Goal: Information Seeking & Learning: Learn about a topic

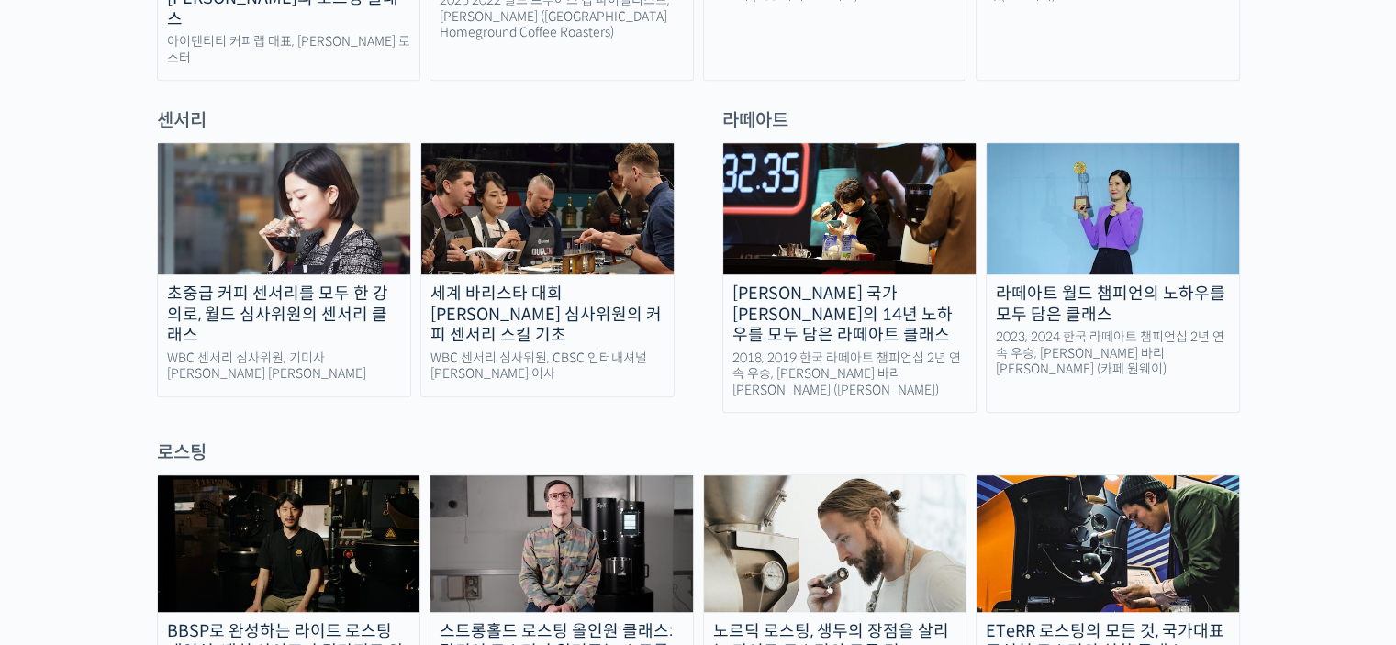
scroll to position [1285, 0]
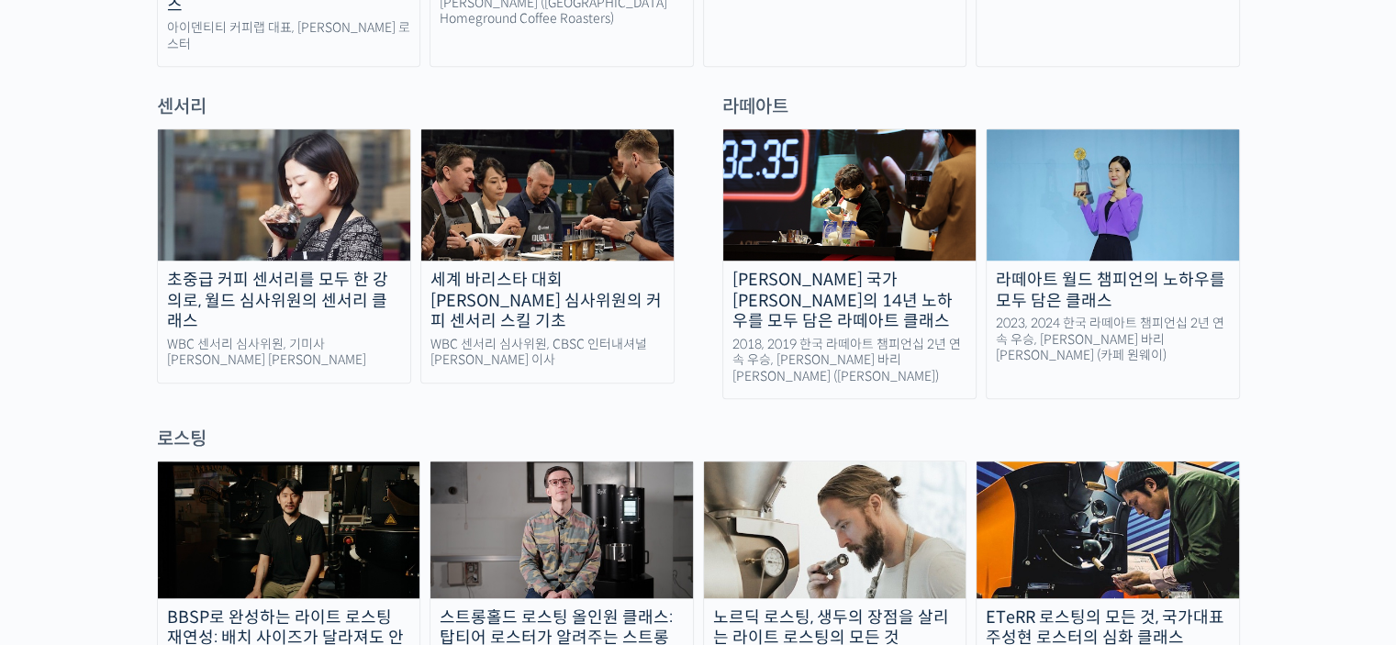
click at [564, 270] on div "세계 바리스타 대회 [PERSON_NAME] 심사위원의 커피 센서리 스킬 기초" at bounding box center [547, 301] width 252 height 62
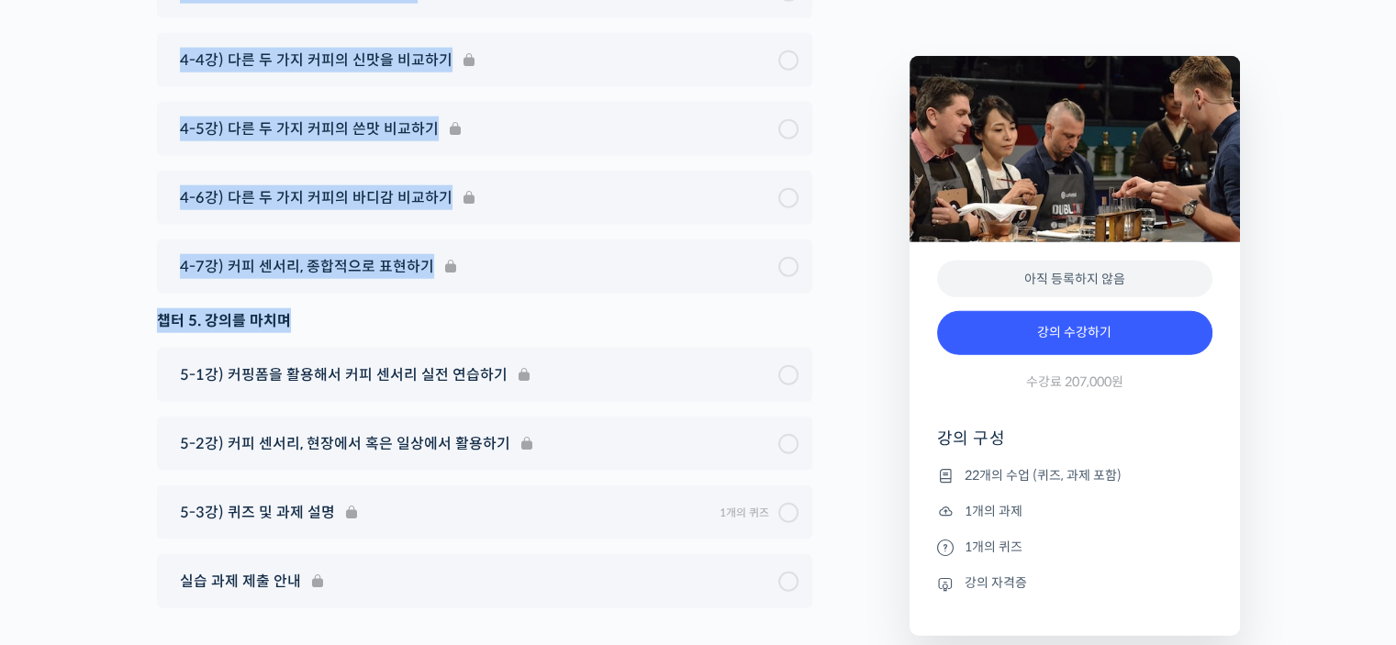
scroll to position [11712, 0]
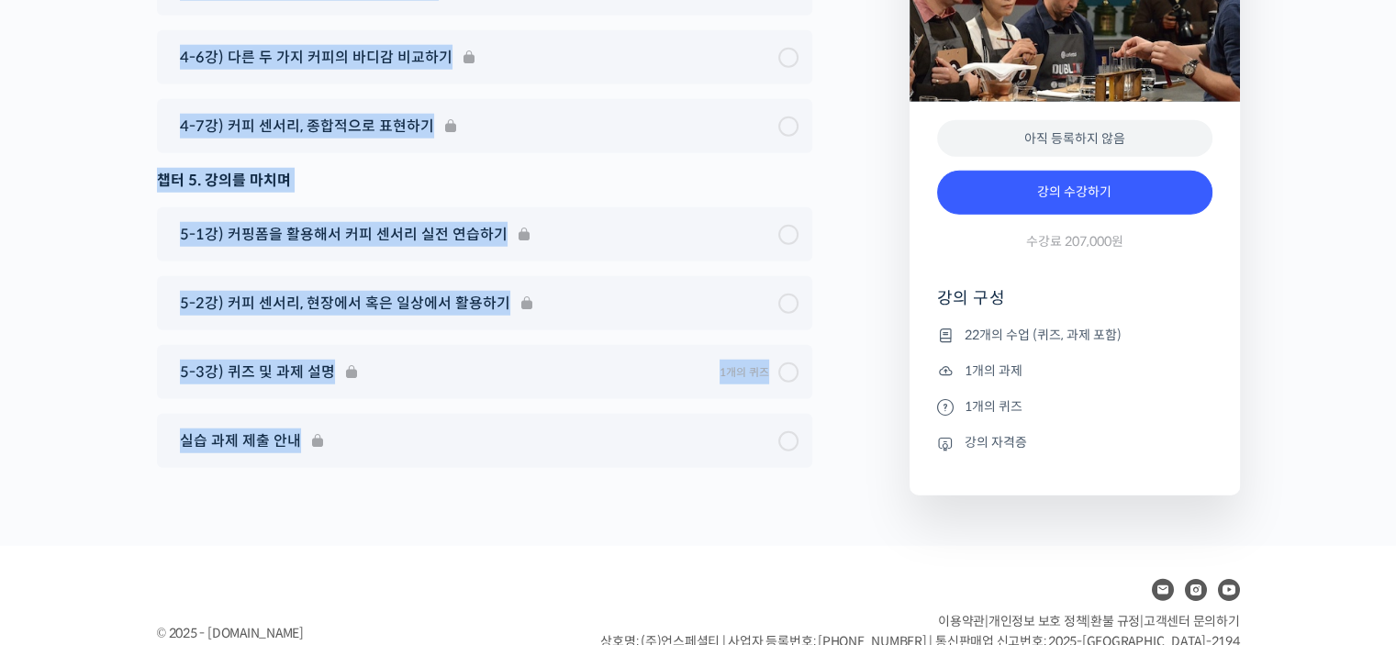
drag, startPoint x: 157, startPoint y: 18, endPoint x: 556, endPoint y: 422, distance: 567.9
copy div "윤선희 센서리 심사위원을 소개합니다! 세계 대회 센서리 심사위원 CBSC International 이사 심사경력 WBC(World Barist…"
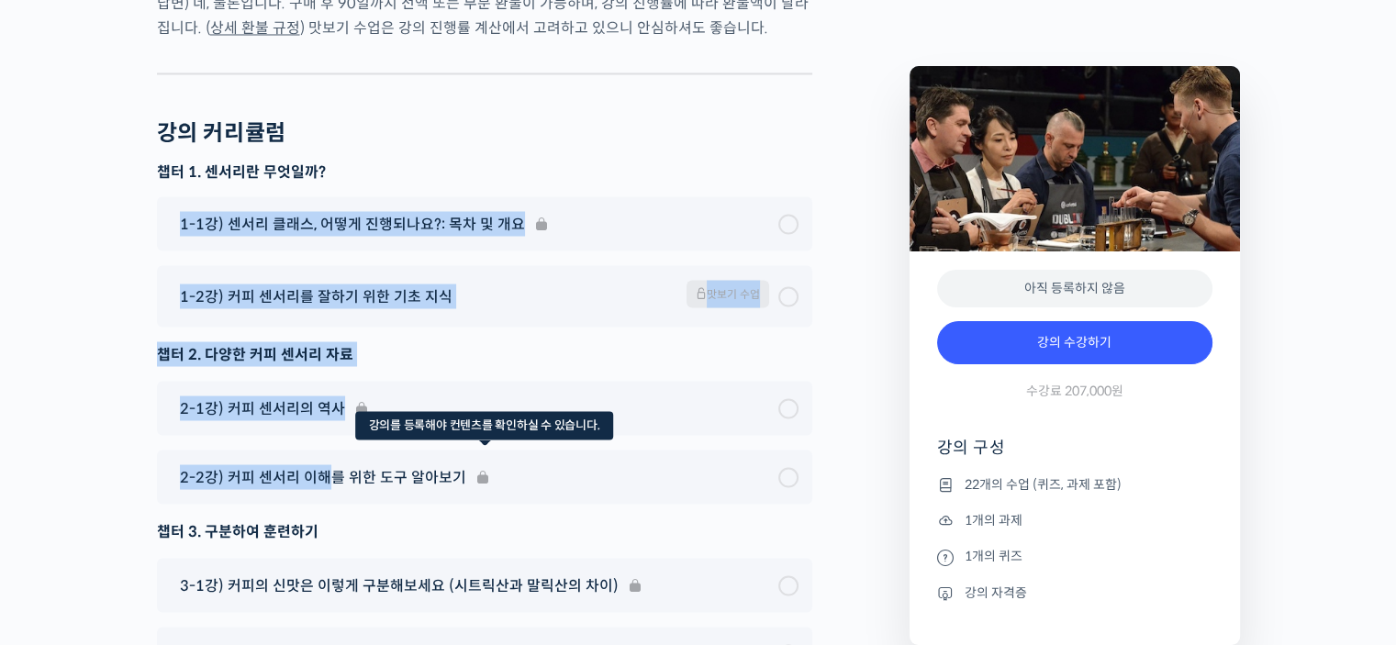
scroll to position [10611, 0]
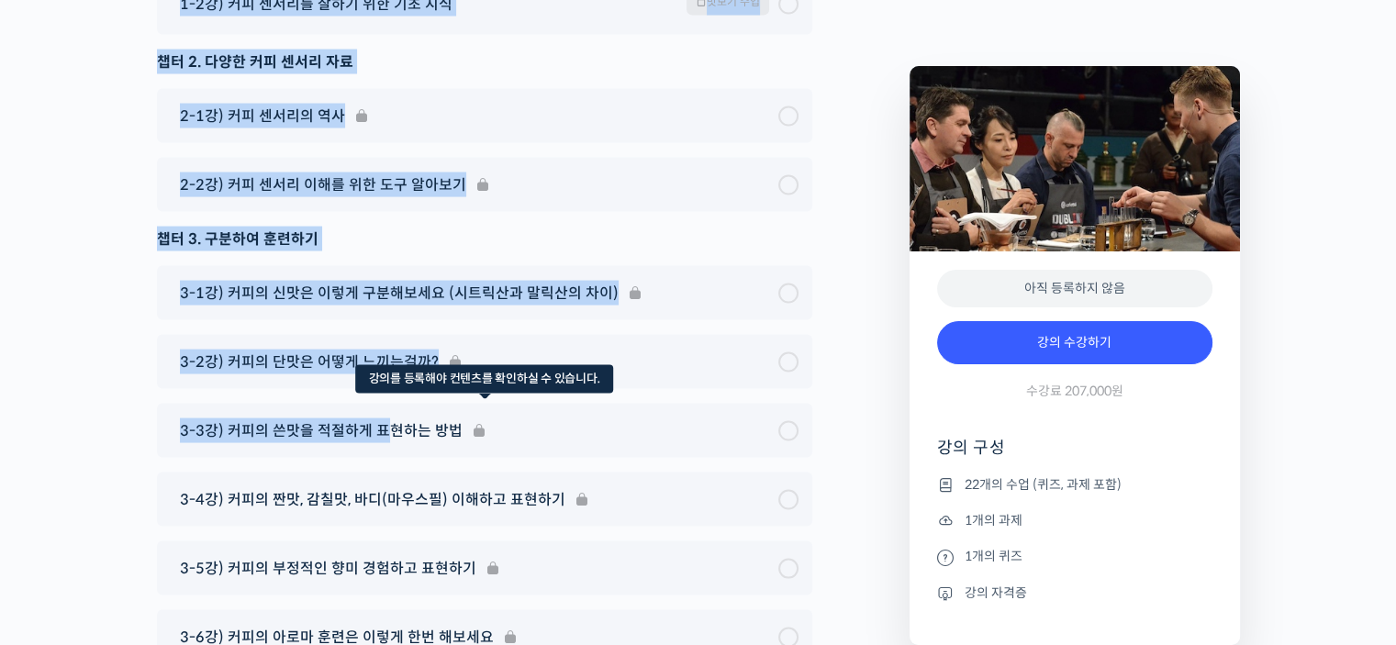
drag, startPoint x: 173, startPoint y: 296, endPoint x: 389, endPoint y: 369, distance: 228.7
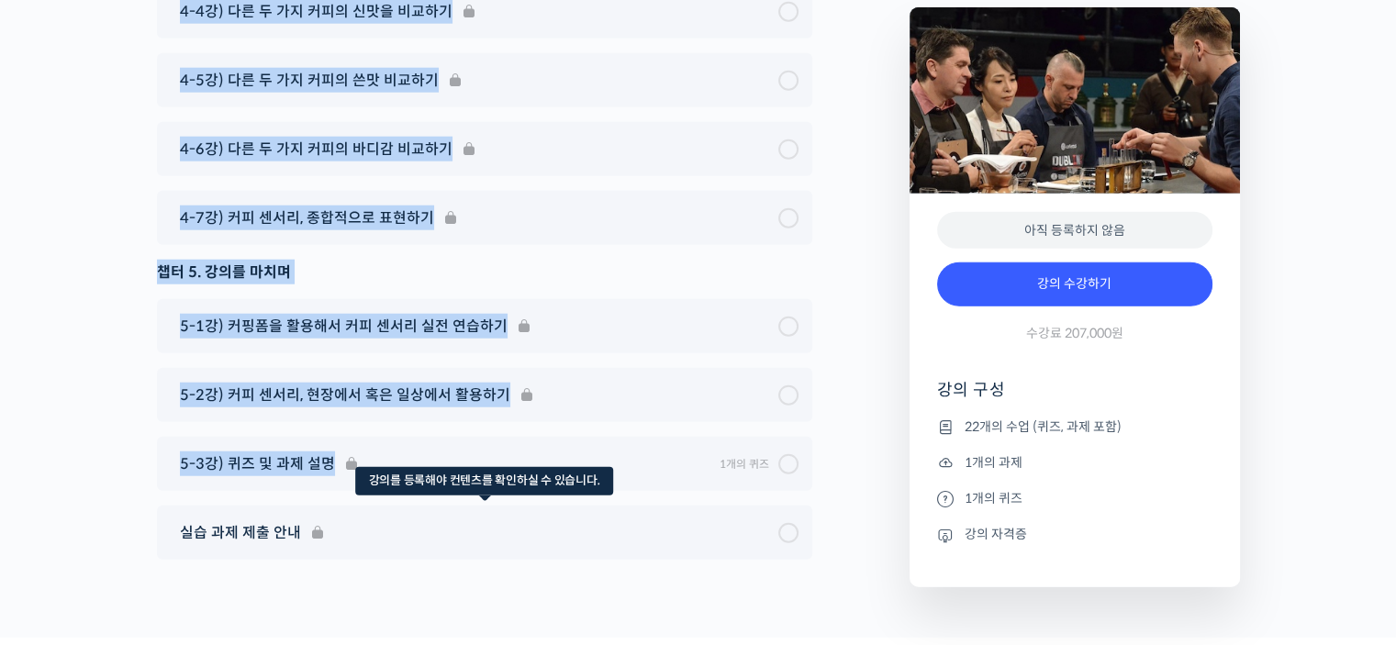
scroll to position [11712, 0]
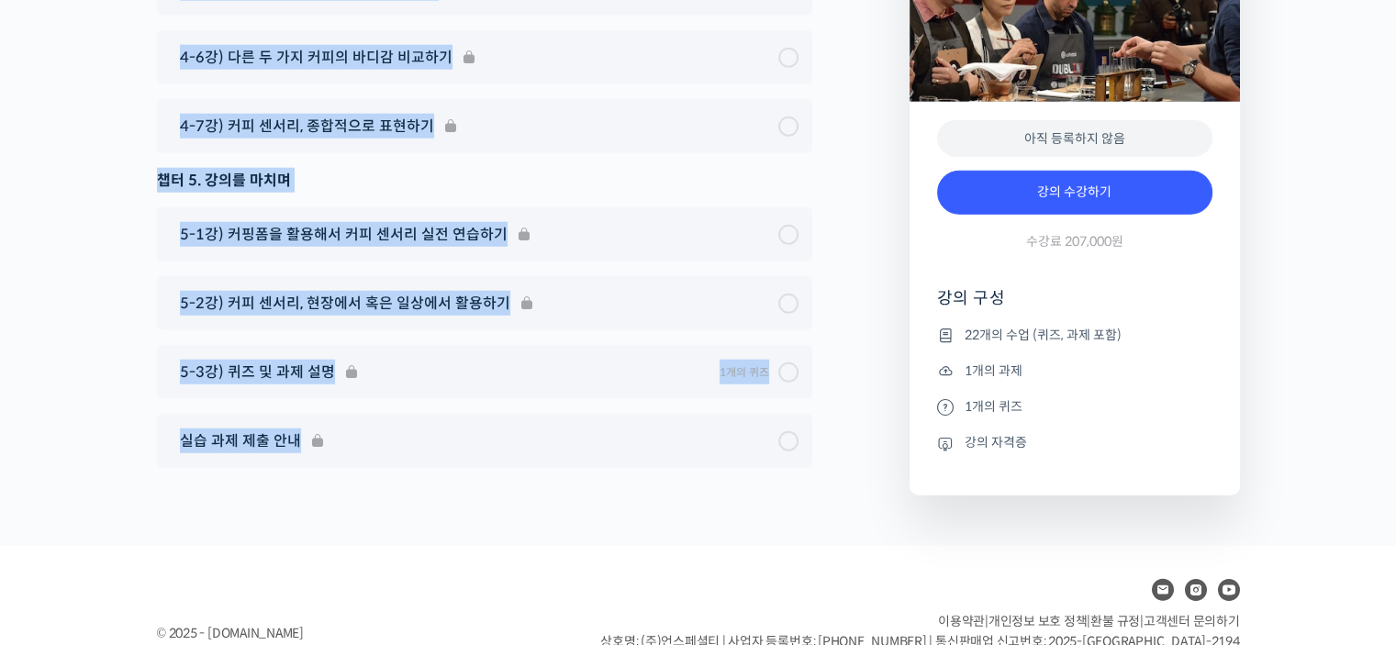
drag, startPoint x: 156, startPoint y: 209, endPoint x: 543, endPoint y: 414, distance: 438.1
copy div "강의 커리큘럼 챕터 1. 센서리란 무엇일까? 1-1강) 센서리 클래스, 어떻게 진행되나요?: 목차 및 개요 1-2강) 커피 센서ᄅ…"
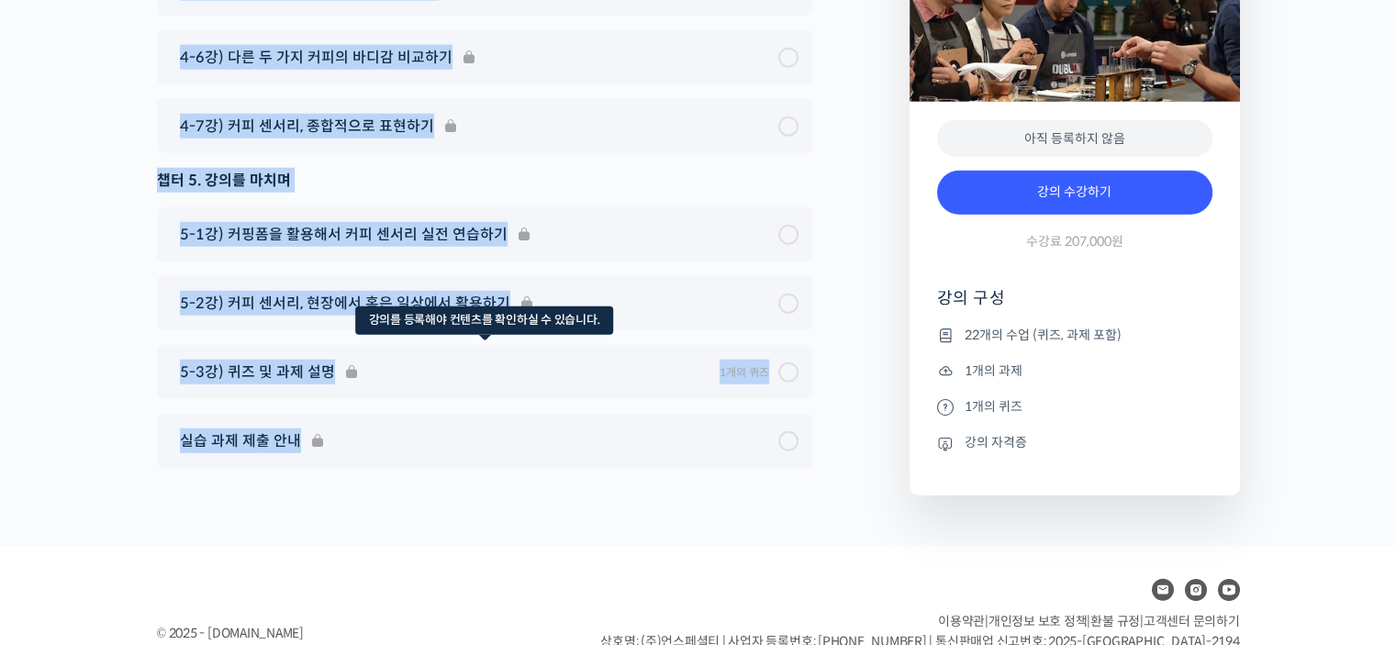
click at [749, 345] on div "5-3강) 퀴즈 및 과제 설명 1개의 퀴즈 Expand 수업 구성 복습 퀴즈" at bounding box center [484, 372] width 655 height 54
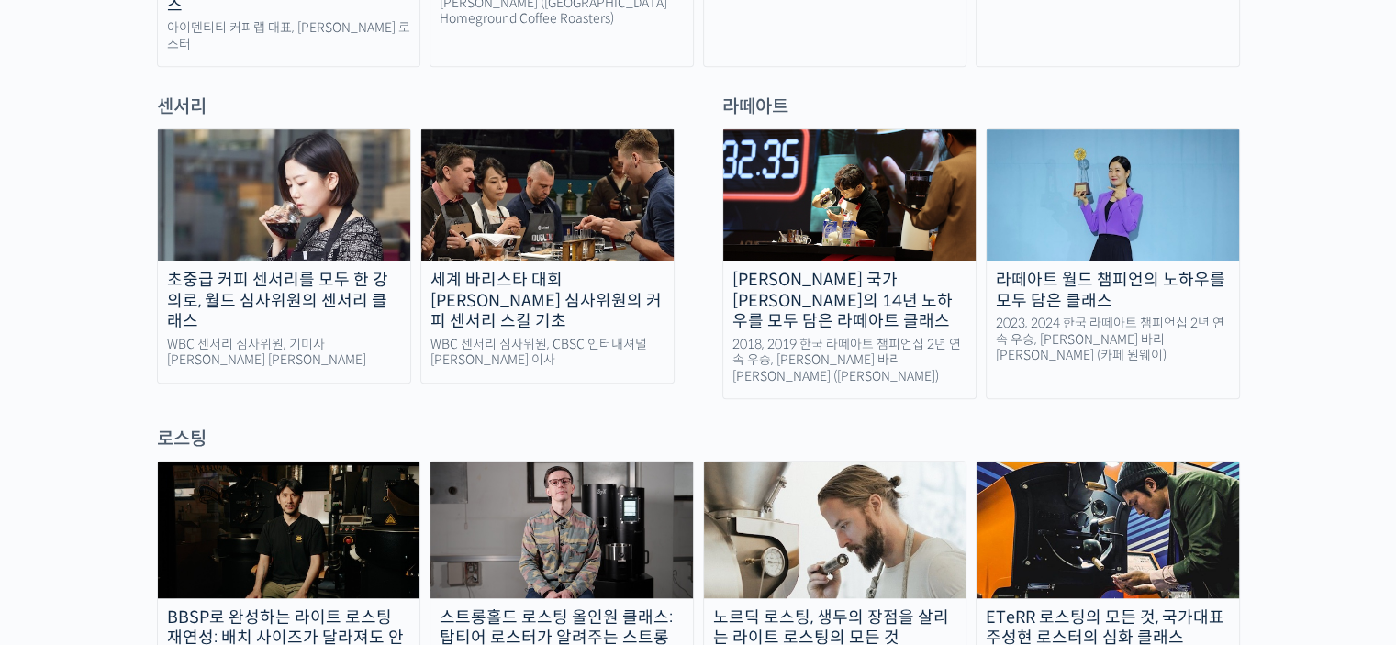
click at [261, 217] on img at bounding box center [284, 194] width 252 height 131
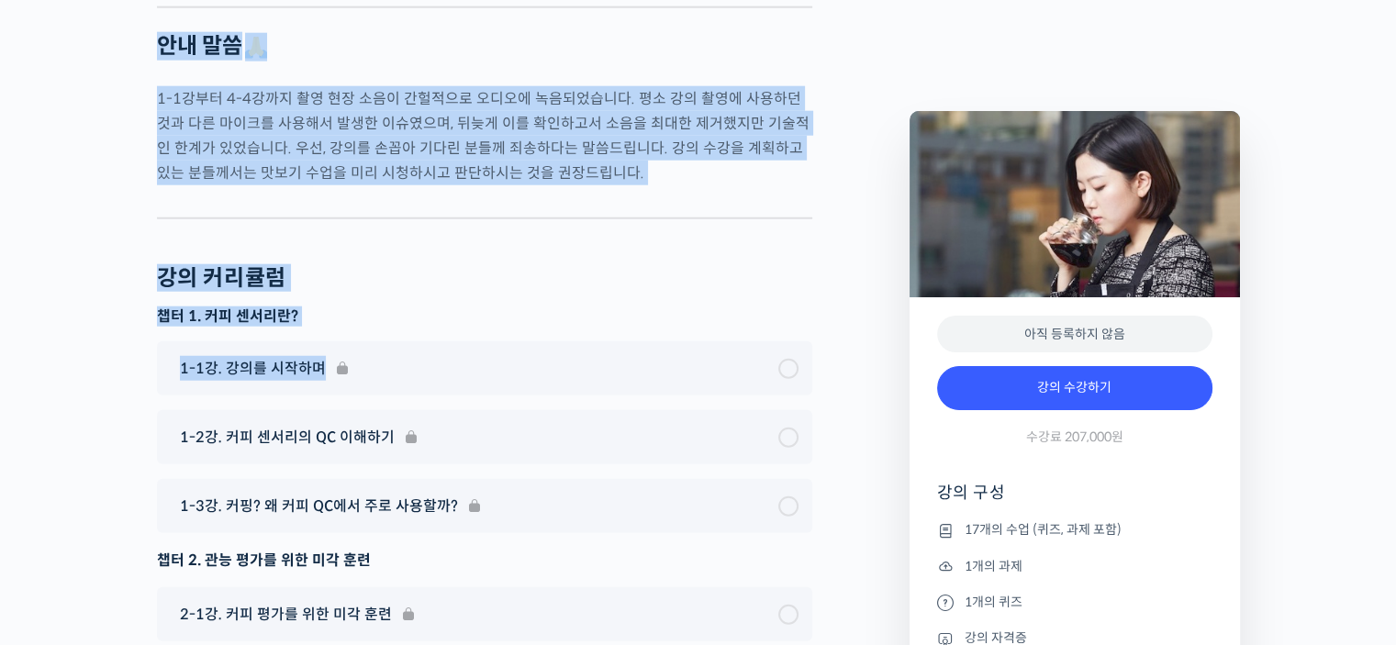
scroll to position [11564, 0]
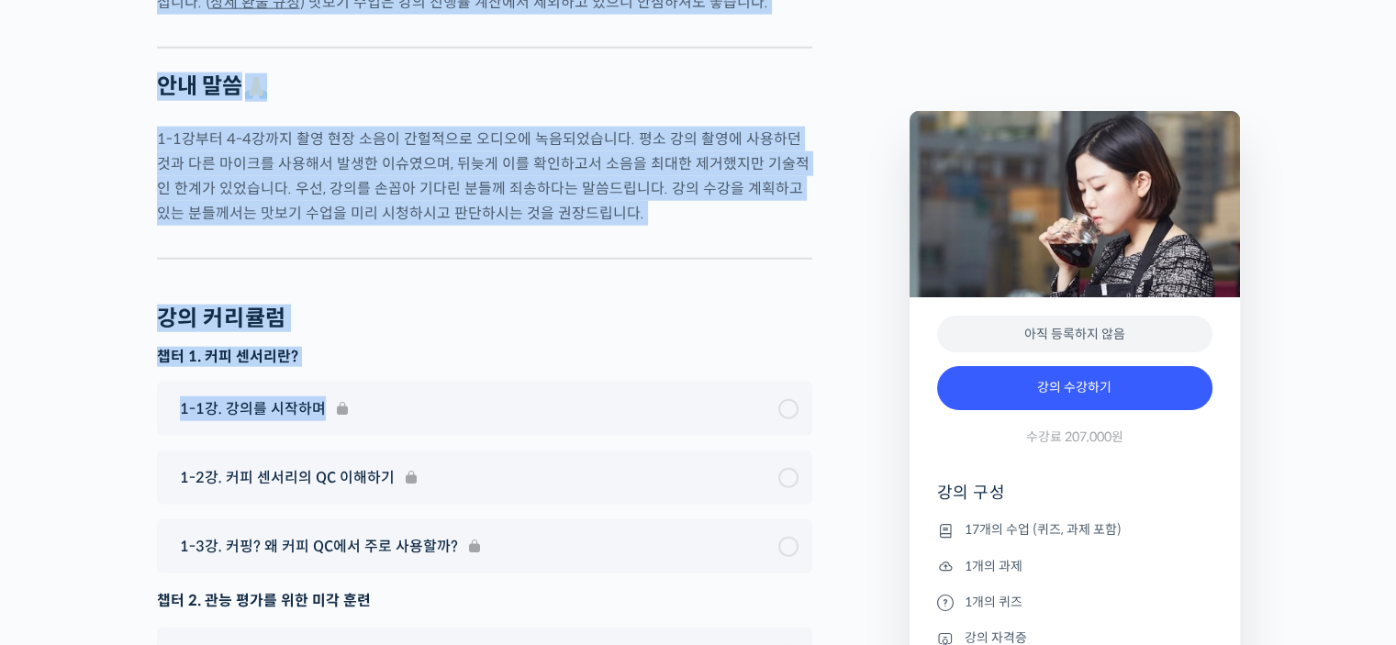
drag, startPoint x: 151, startPoint y: 190, endPoint x: 661, endPoint y: 278, distance: 517.9
copy div "송인영 심사위원을 소개합니다 ! WBC(World Barista Championship) 센서리 심사위원 (2013년~현재) <기미사> 대표 …"
drag, startPoint x: 439, startPoint y: 106, endPoint x: 449, endPoint y: 32, distance: 75.0
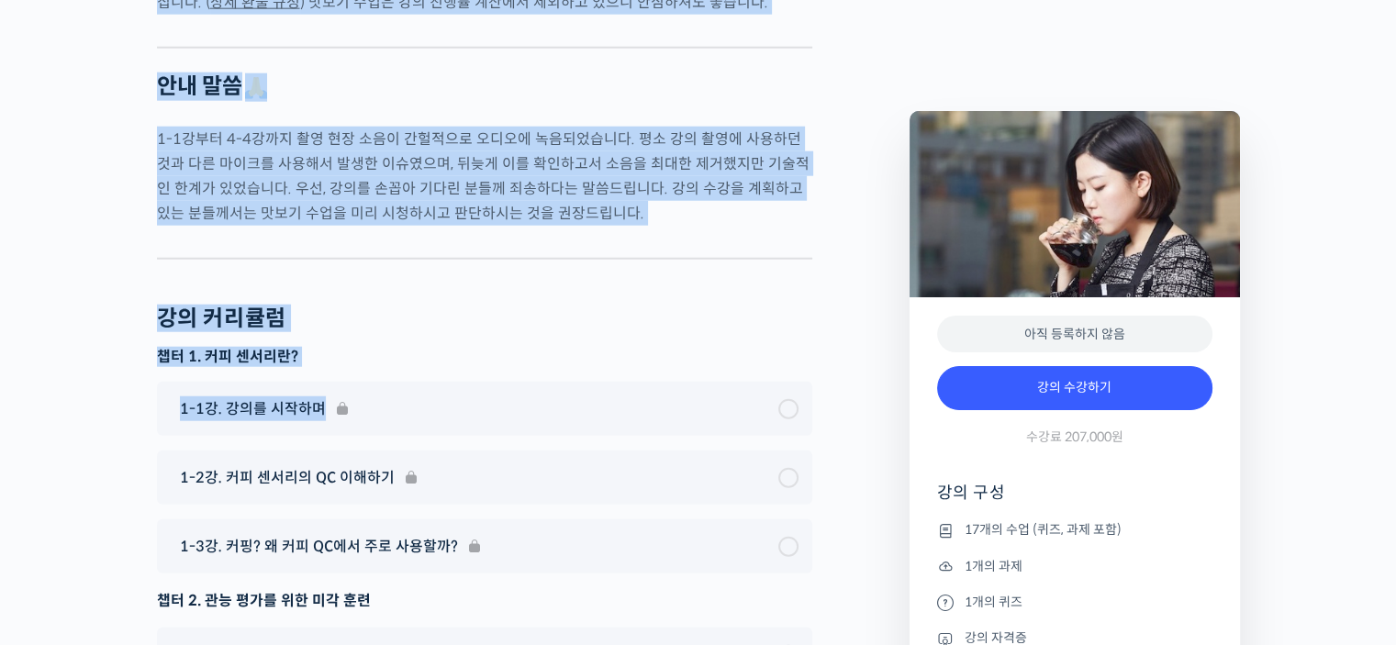
click at [444, 73] on h2 "안내 말씀" at bounding box center [484, 87] width 655 height 28
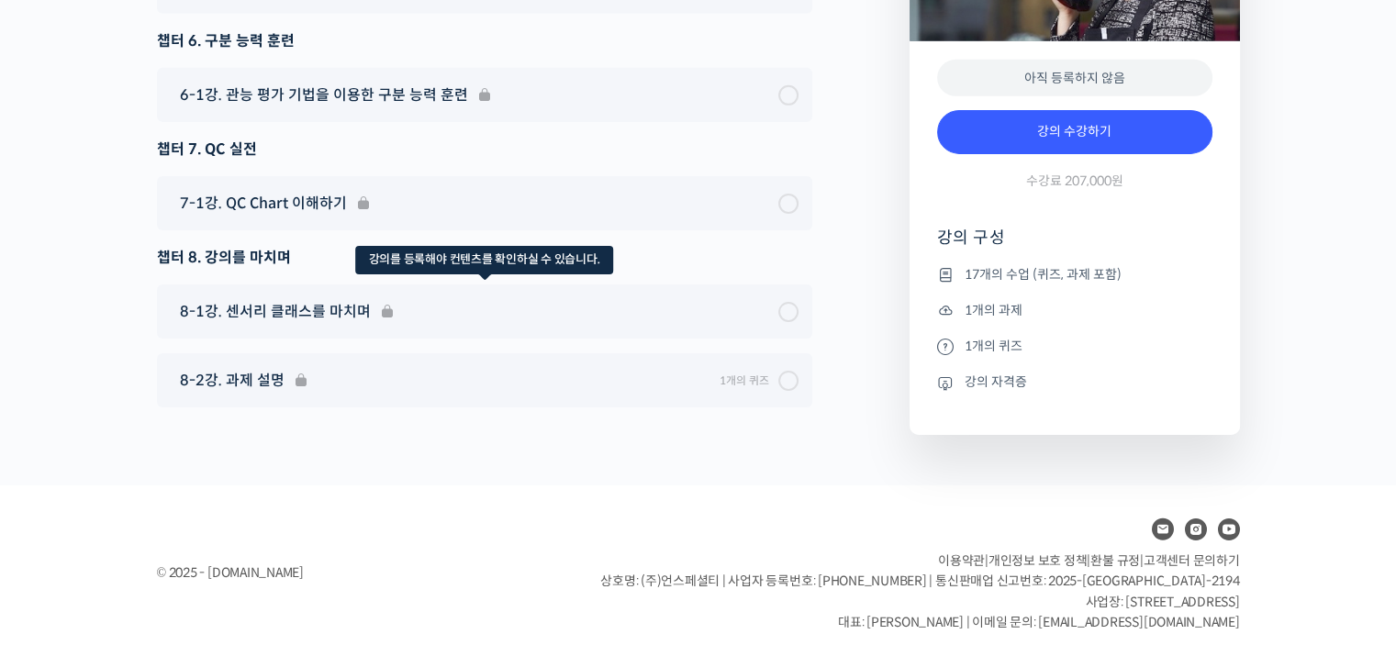
scroll to position [12986, 0]
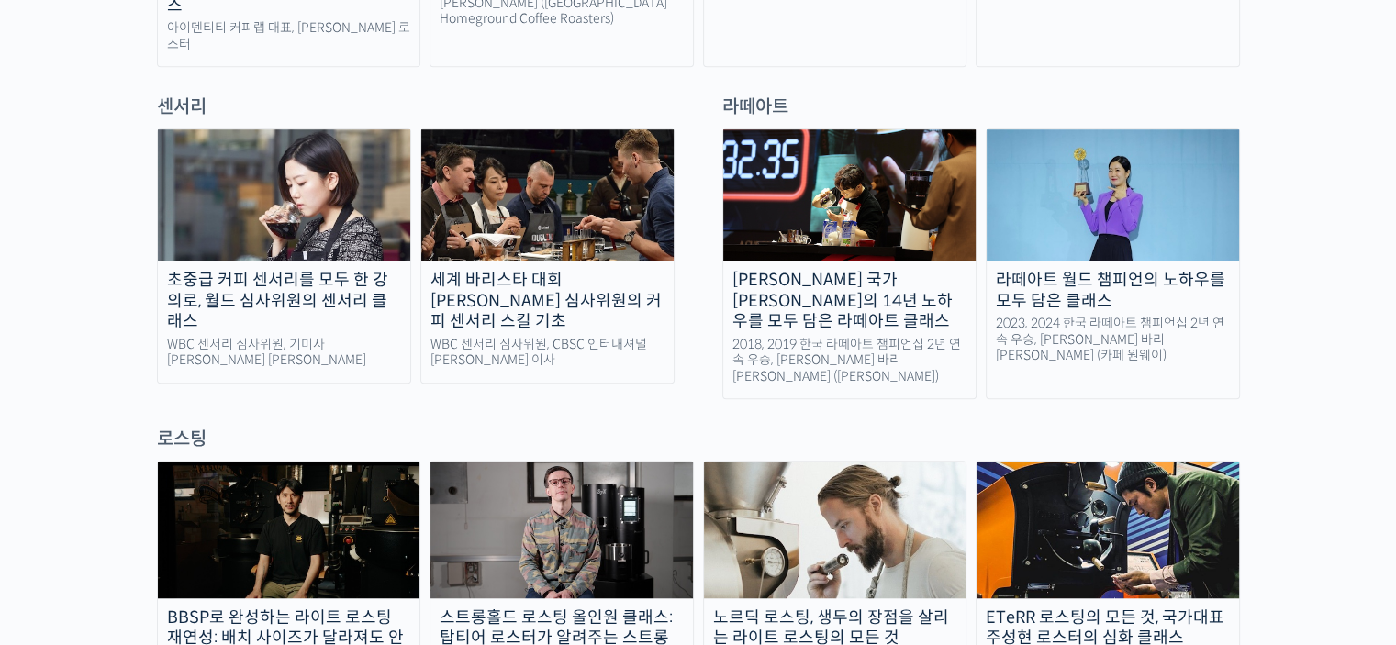
click at [530, 186] on img at bounding box center [547, 194] width 252 height 131
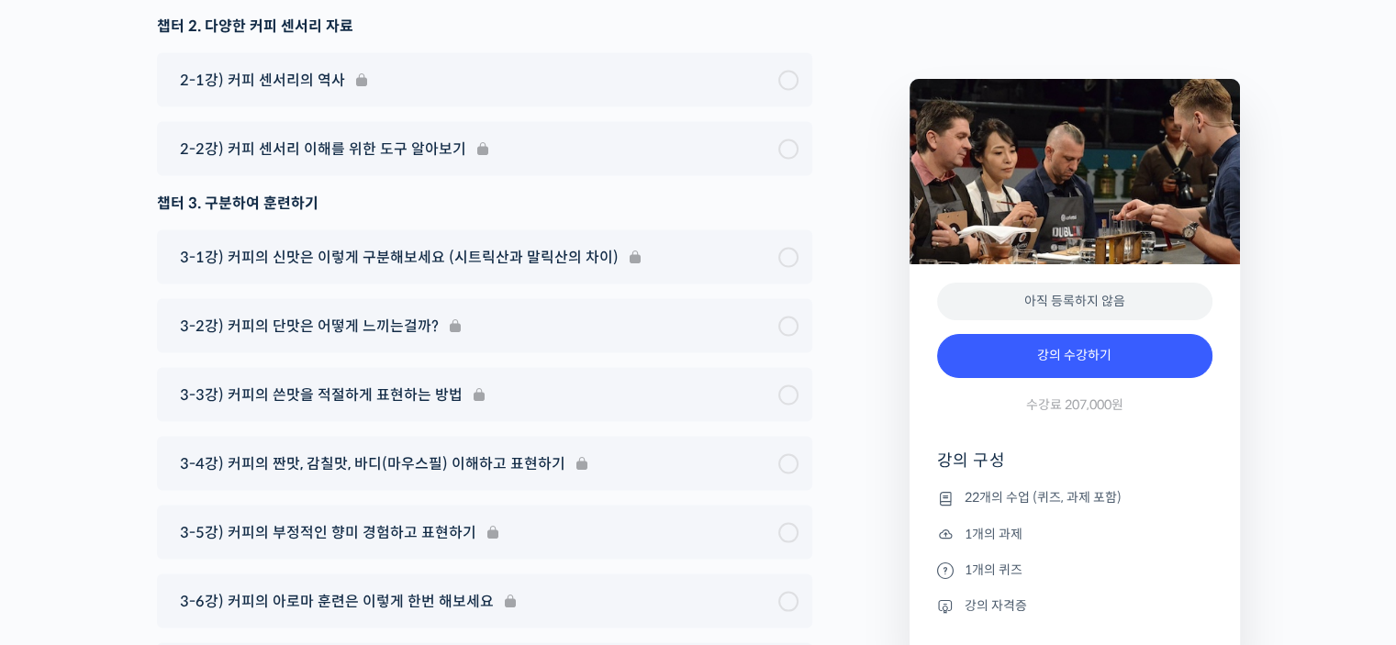
scroll to position [10555, 0]
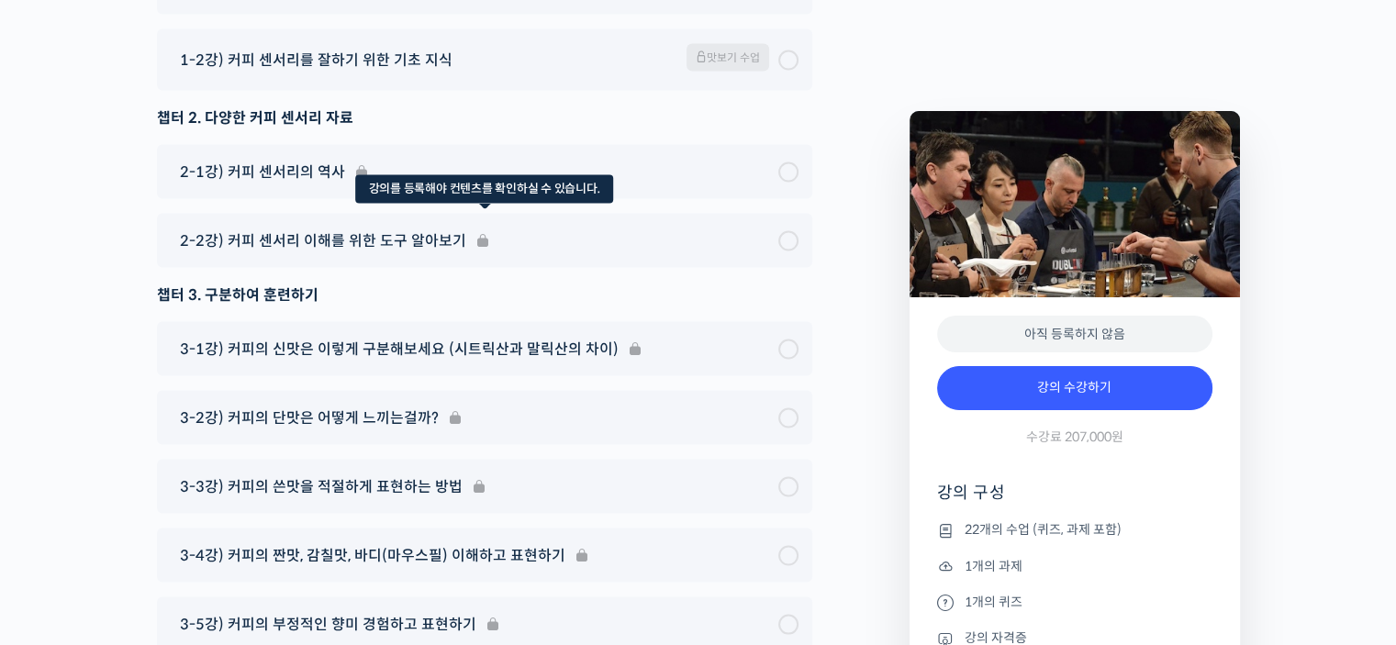
click at [411, 214] on div "2-2강) 커피 센서리 이해를 위한 도구 알아보기" at bounding box center [484, 241] width 655 height 54
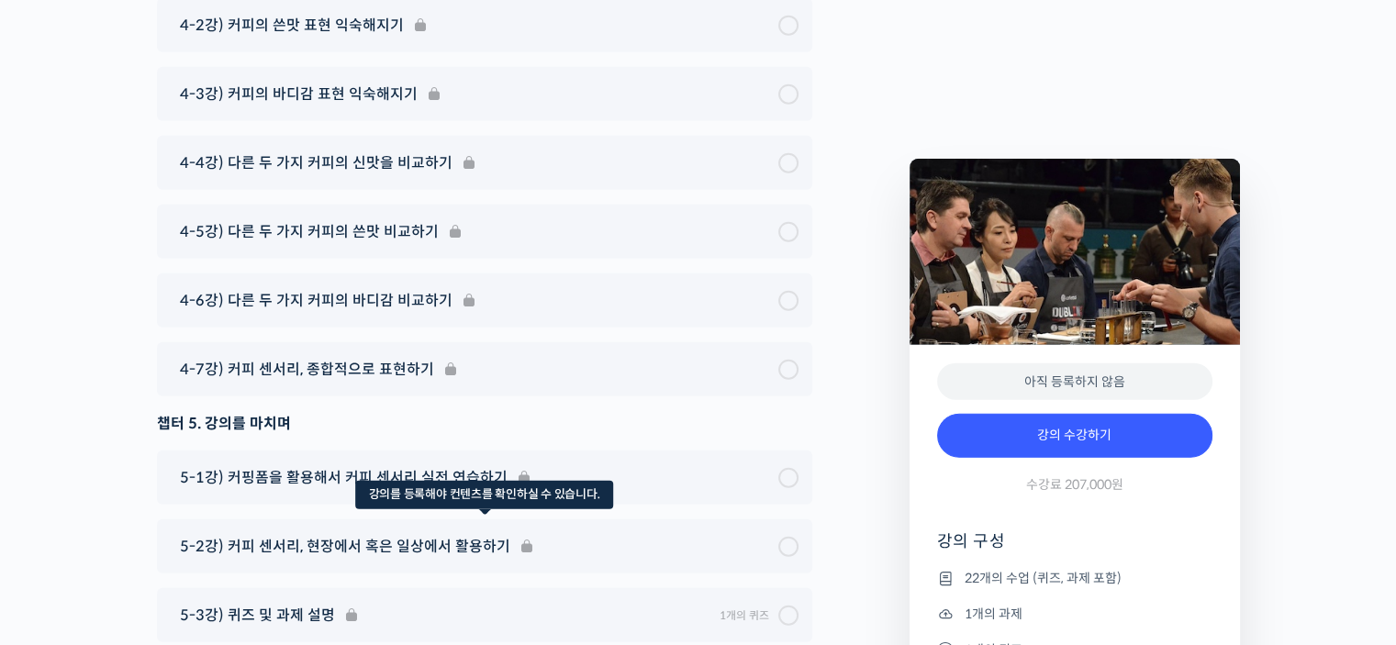
scroll to position [11564, 0]
